Goal: Task Accomplishment & Management: Manage account settings

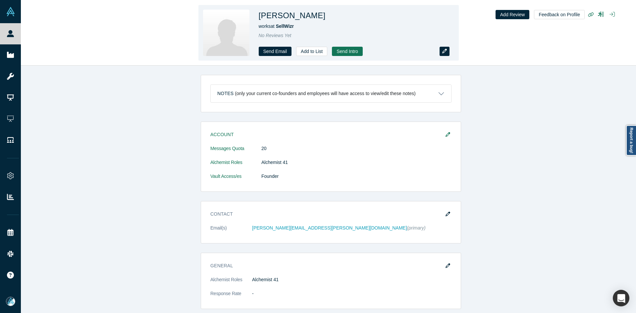
click at [446, 53] on icon "button" at bounding box center [444, 51] width 5 height 5
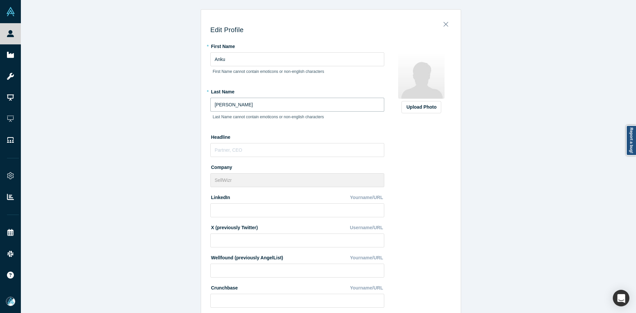
drag, startPoint x: 241, startPoint y: 99, endPoint x: 189, endPoint y: 98, distance: 52.0
click at [182, 101] on div "Edit Profile * First Name Anku First Name cannot contain emoticons or non-engli…" at bounding box center [331, 159] width 620 height 318
type input "Sehgal"
drag, startPoint x: 179, startPoint y: 57, endPoint x: 157, endPoint y: 53, distance: 22.5
click at [161, 55] on div "Edit Profile * First Name Anku First Name cannot contain emoticons or non-engli…" at bounding box center [331, 159] width 620 height 318
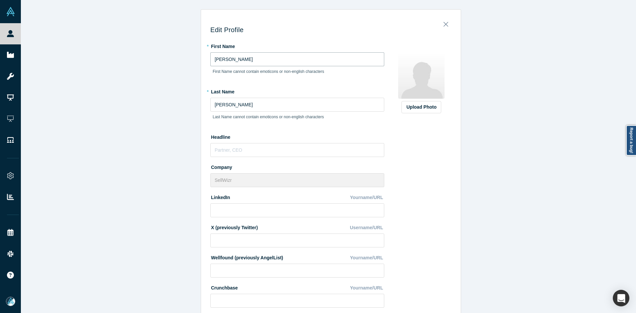
type input "Vivek"
paste input "https://www.linkedin.com/in/vivek-sehgal1/"
click at [263, 212] on input at bounding box center [297, 210] width 174 height 14
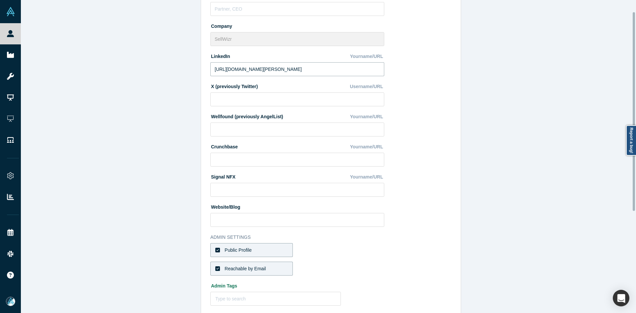
scroll to position [178, 0]
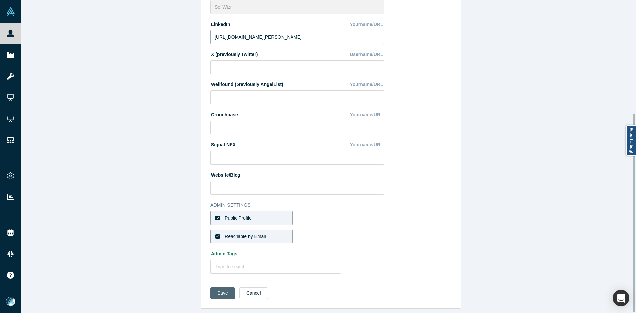
type input "https://www.linkedin.com/in/vivek-sehgal1/"
drag, startPoint x: 214, startPoint y: 290, endPoint x: 216, endPoint y: 286, distance: 4.6
click at [214, 289] on button "Save" at bounding box center [222, 293] width 25 height 12
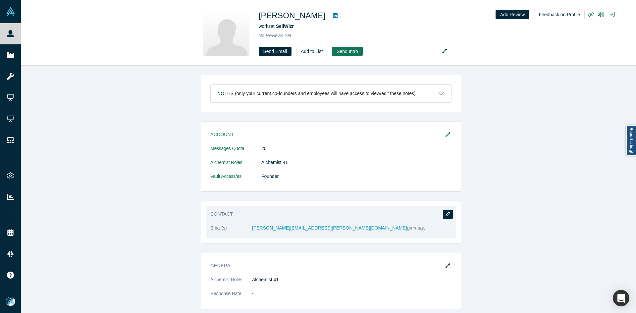
click at [445, 212] on icon "button" at bounding box center [447, 214] width 5 height 5
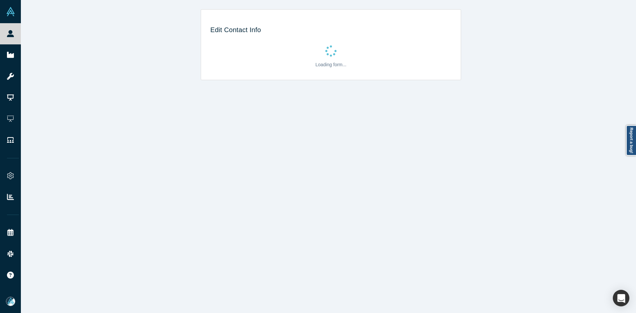
select select "US"
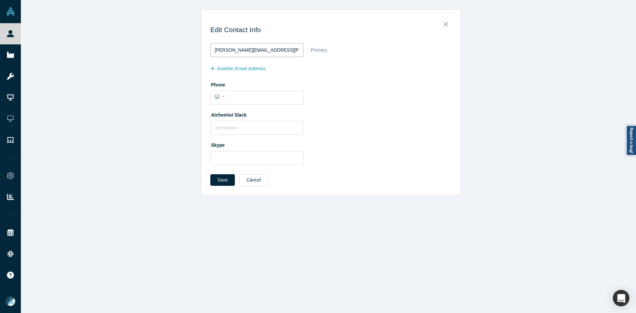
drag, startPoint x: 262, startPoint y: 52, endPoint x: 162, endPoint y: 51, distance: 100.7
click at [162, 50] on div "Edit Contact Info [PERSON_NAME][EMAIL_ADDRESS][PERSON_NAME][DOMAIN_NAME] Primar…" at bounding box center [331, 102] width 620 height 186
paste input "hg"
type input "[PERSON_NAME][EMAIL_ADDRESS][PERSON_NAME][DOMAIN_NAME]"
click at [220, 180] on button "Save" at bounding box center [222, 180] width 25 height 12
